Goal: Task Accomplishment & Management: Complete application form

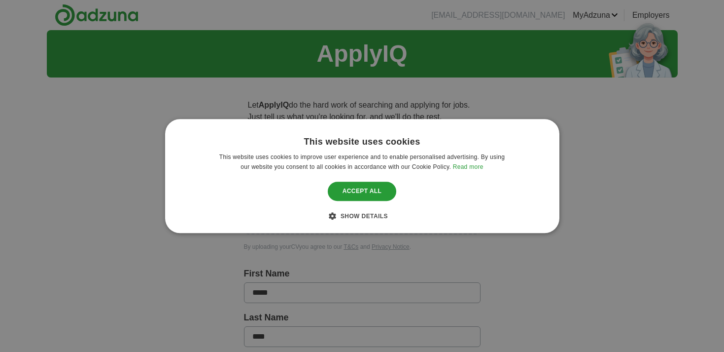
click at [350, 181] on div "Save & Close Accept all" at bounding box center [362, 191] width 76 height 24
click at [357, 192] on div "Accept all" at bounding box center [362, 191] width 69 height 19
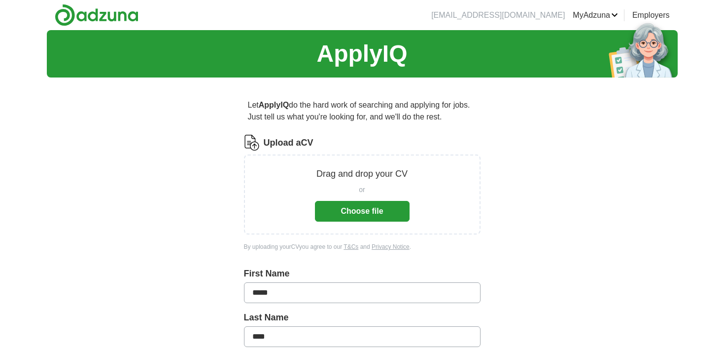
click at [372, 217] on button "Choose file" at bounding box center [362, 211] width 95 height 21
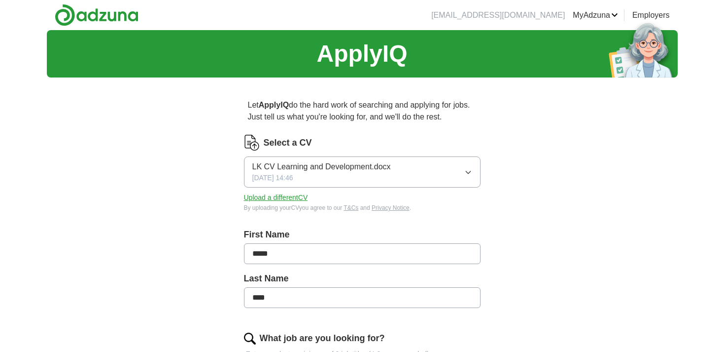
click at [280, 198] on button "Upload a different CV" at bounding box center [276, 197] width 64 height 10
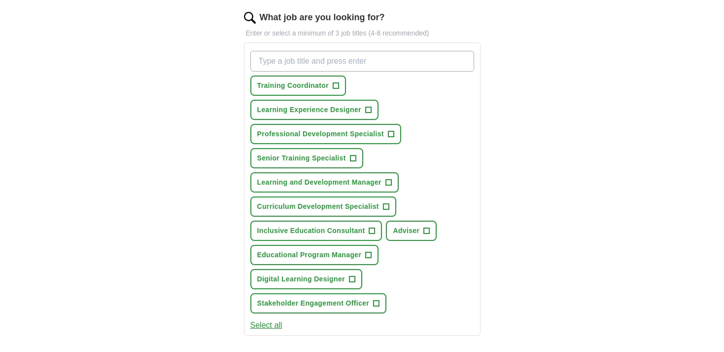
scroll to position [322, 0]
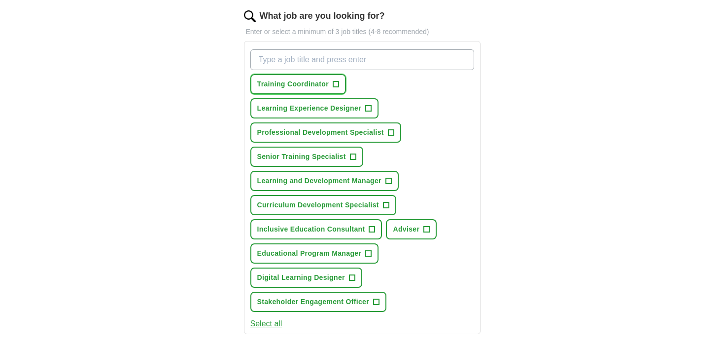
click at [336, 87] on span "+" at bounding box center [336, 84] width 6 height 8
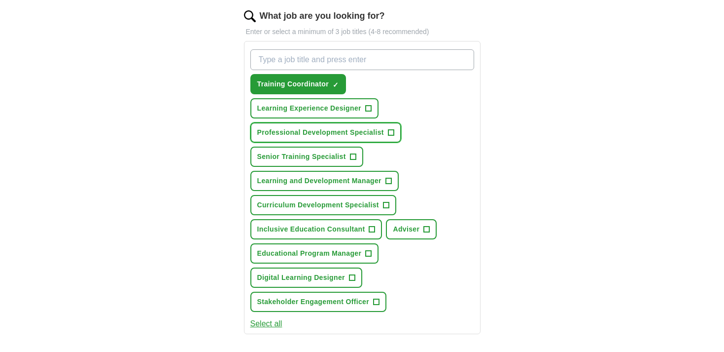
click at [392, 131] on span "+" at bounding box center [391, 133] width 6 height 8
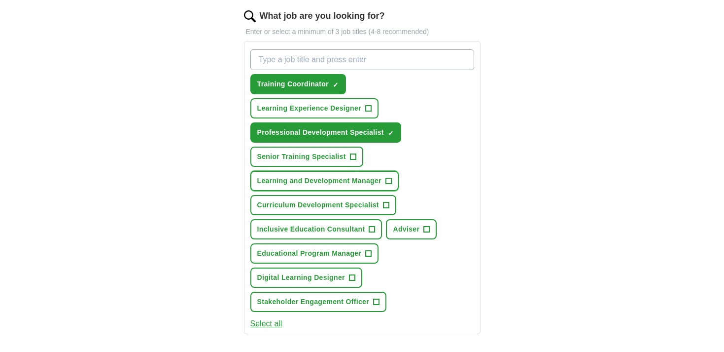
click at [393, 179] on button "Learning and Development Manager +" at bounding box center [324, 181] width 148 height 20
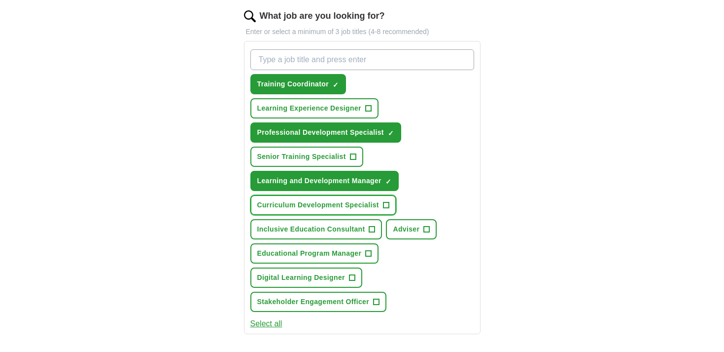
click at [385, 203] on span "+" at bounding box center [386, 205] width 6 height 8
click at [374, 226] on span "+" at bounding box center [372, 229] width 6 height 6
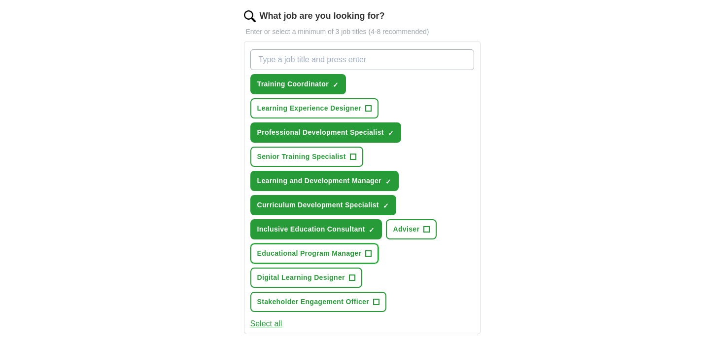
click at [371, 250] on span "+" at bounding box center [369, 254] width 6 height 8
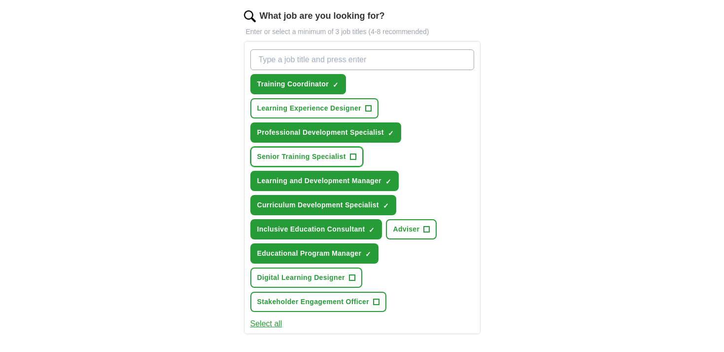
click at [351, 160] on span "+" at bounding box center [353, 157] width 6 height 8
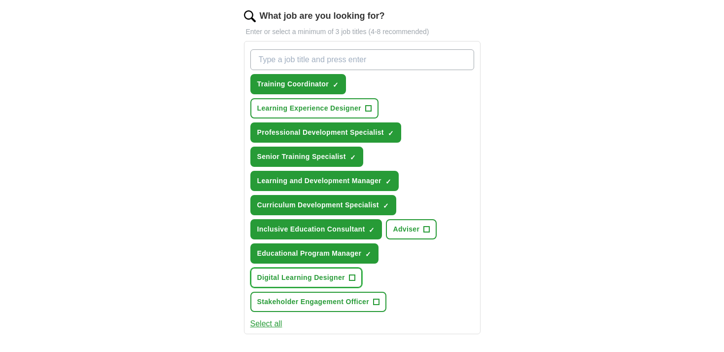
click at [351, 274] on span "+" at bounding box center [352, 278] width 6 height 8
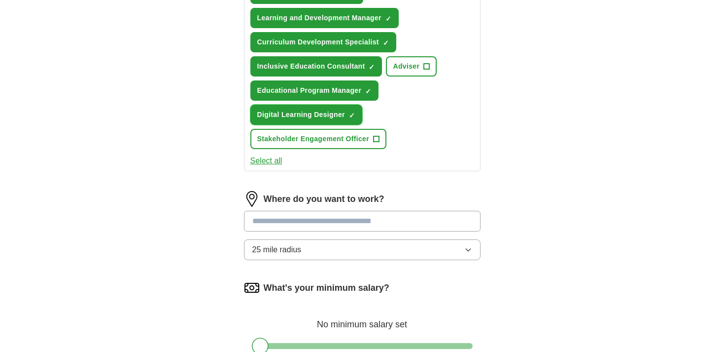
scroll to position [509, 0]
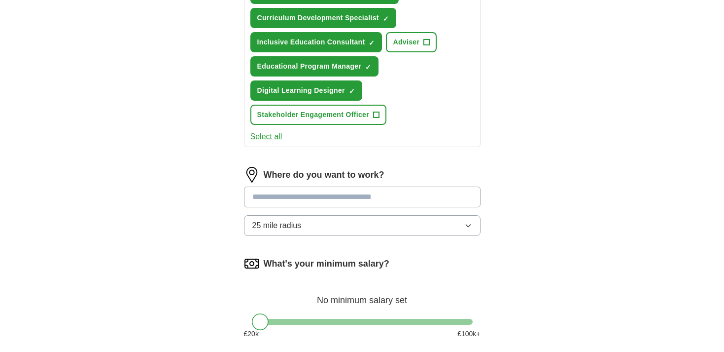
click at [282, 201] on input at bounding box center [362, 196] width 237 height 21
type input "*******"
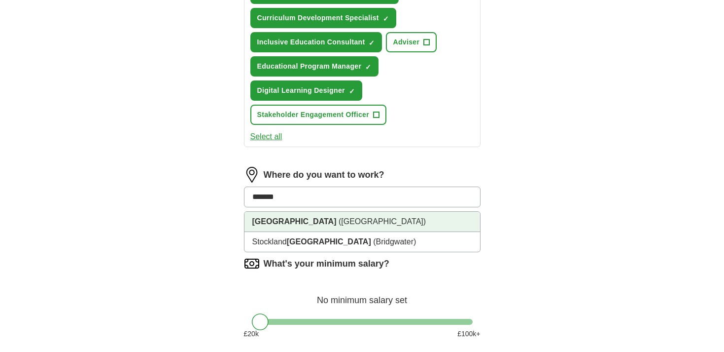
click at [257, 222] on strong "[GEOGRAPHIC_DATA]" at bounding box center [294, 221] width 84 height 8
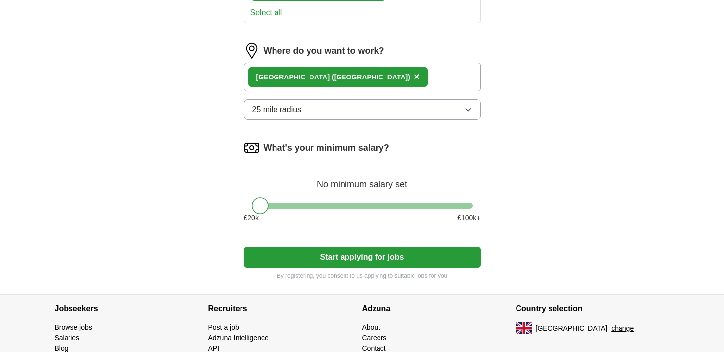
scroll to position [638, 0]
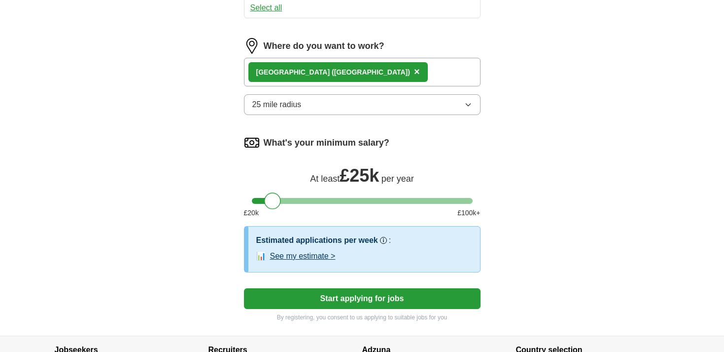
drag, startPoint x: 261, startPoint y: 198, endPoint x: 275, endPoint y: 201, distance: 14.1
click at [275, 201] on div at bounding box center [272, 200] width 17 height 17
click at [289, 256] on button "See my estimate >" at bounding box center [303, 256] width 66 height 12
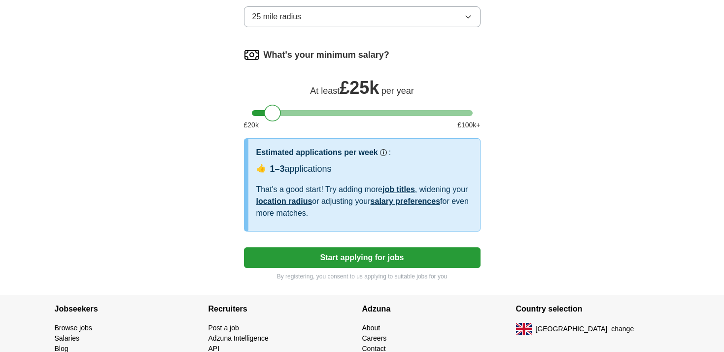
scroll to position [726, 0]
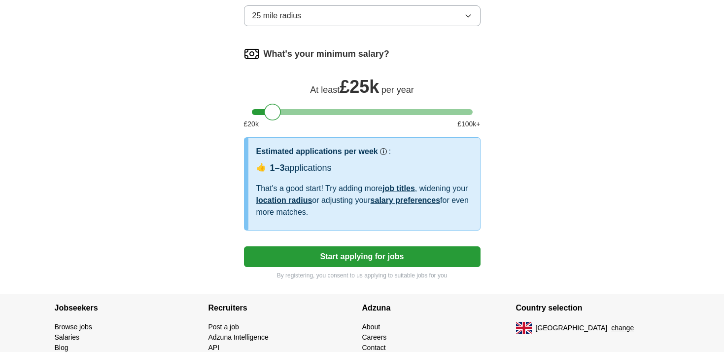
click at [339, 251] on button "Start applying for jobs" at bounding box center [362, 256] width 237 height 21
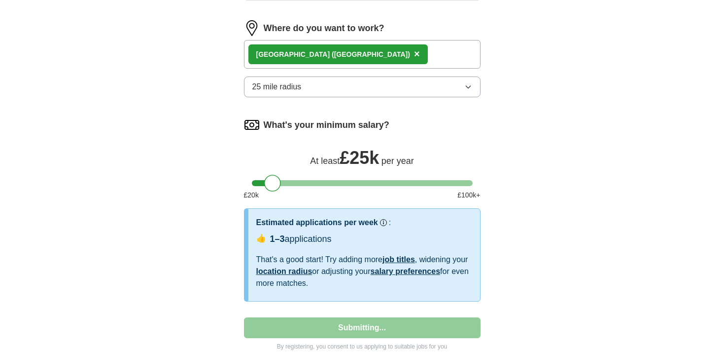
select select "**"
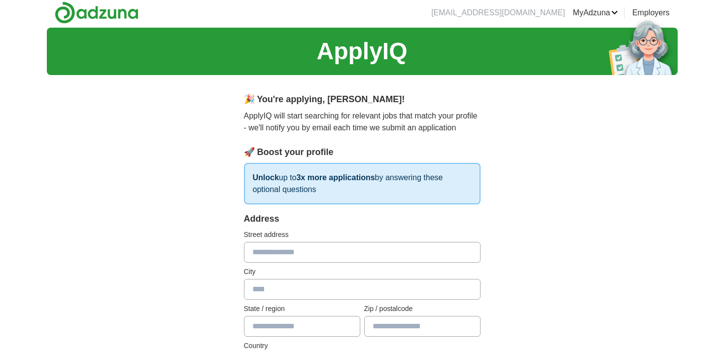
scroll to position [0, 0]
